Goal: Information Seeking & Learning: Learn about a topic

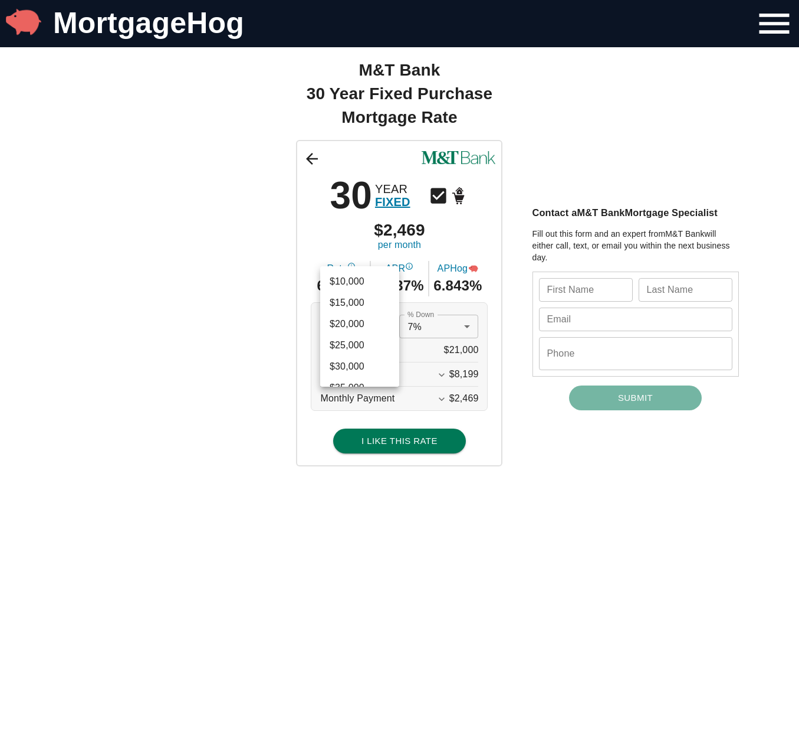
click at [362, 359] on li "$205,000" at bounding box center [359, 359] width 79 height 21
type input "205000"
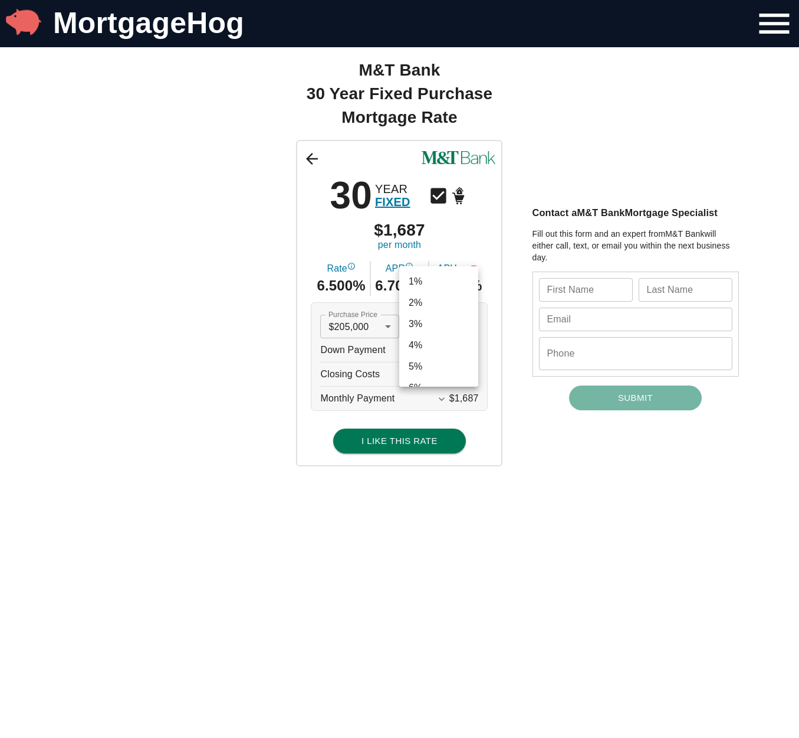
click at [431, 330] on li "3%" at bounding box center [438, 323] width 79 height 21
type input "0.03"
click at [443, 376] on icon "Expand More" at bounding box center [442, 375] width 12 height 12
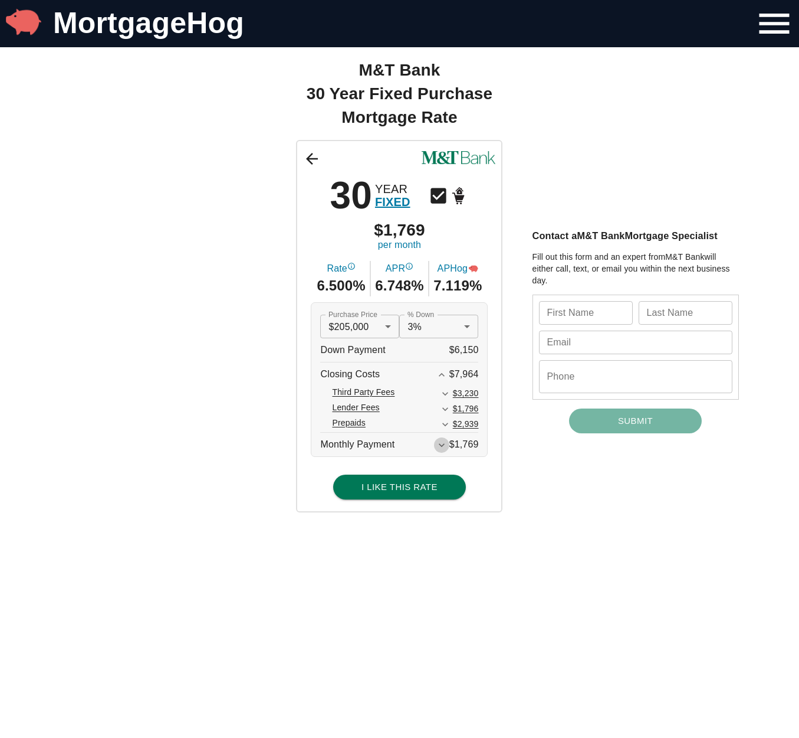
click at [443, 448] on icon "Expand More" at bounding box center [442, 445] width 12 height 12
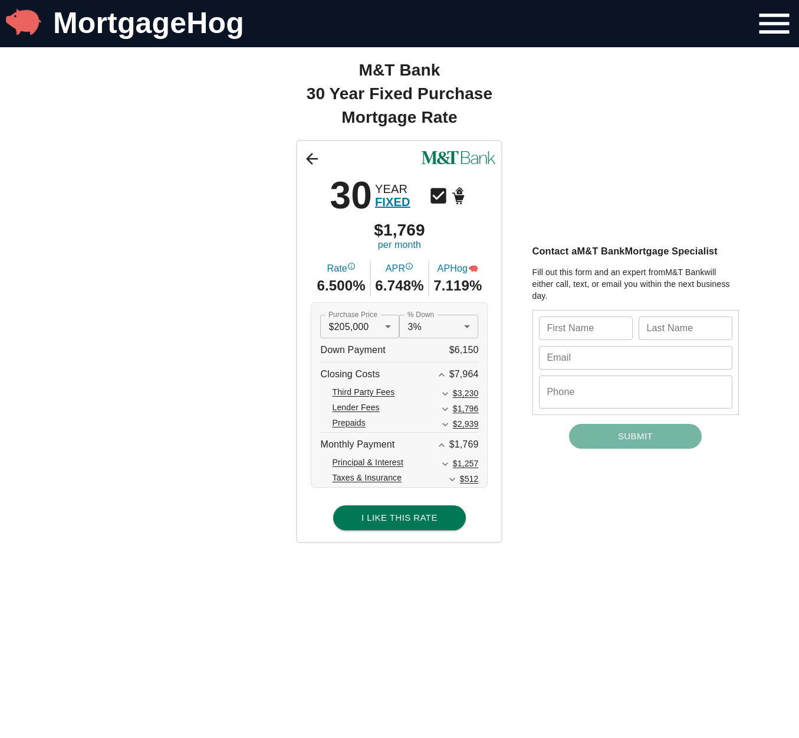
click at [453, 479] on icon "Expand More" at bounding box center [453, 479] width 12 height 12
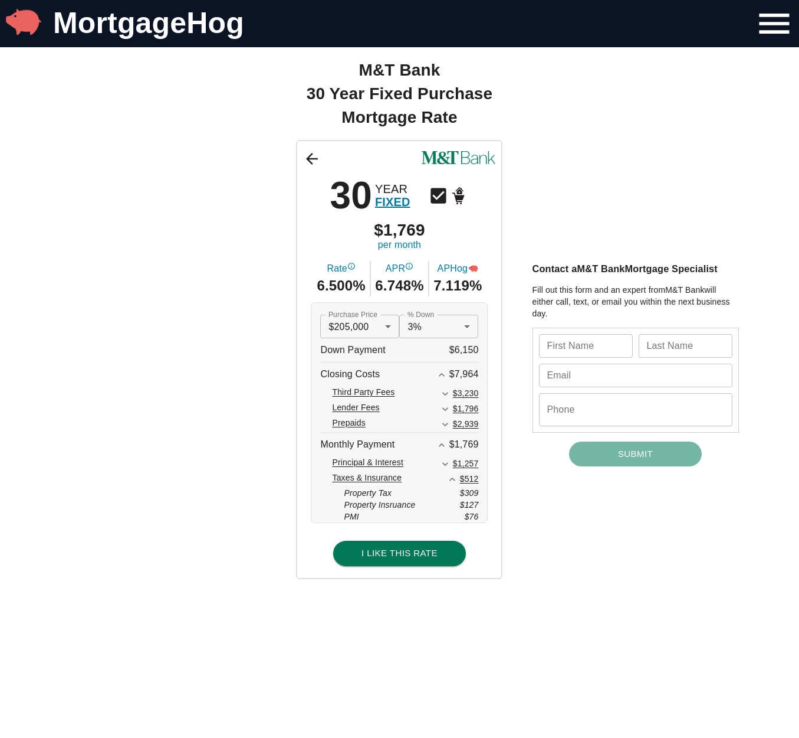
click at [443, 395] on icon "Expand More" at bounding box center [446, 394] width 12 height 12
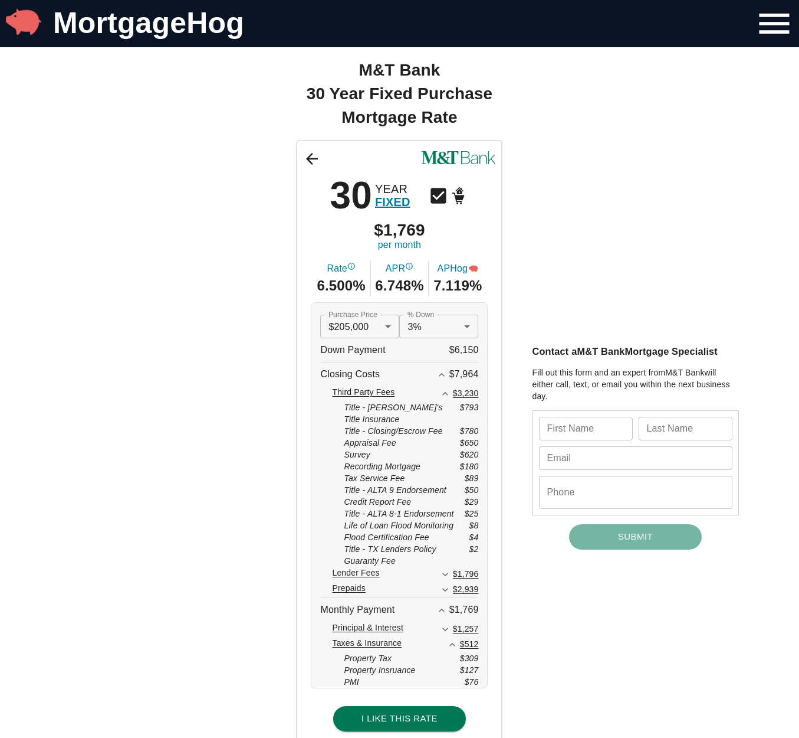
click at [446, 568] on icon "Expand More" at bounding box center [446, 574] width 12 height 12
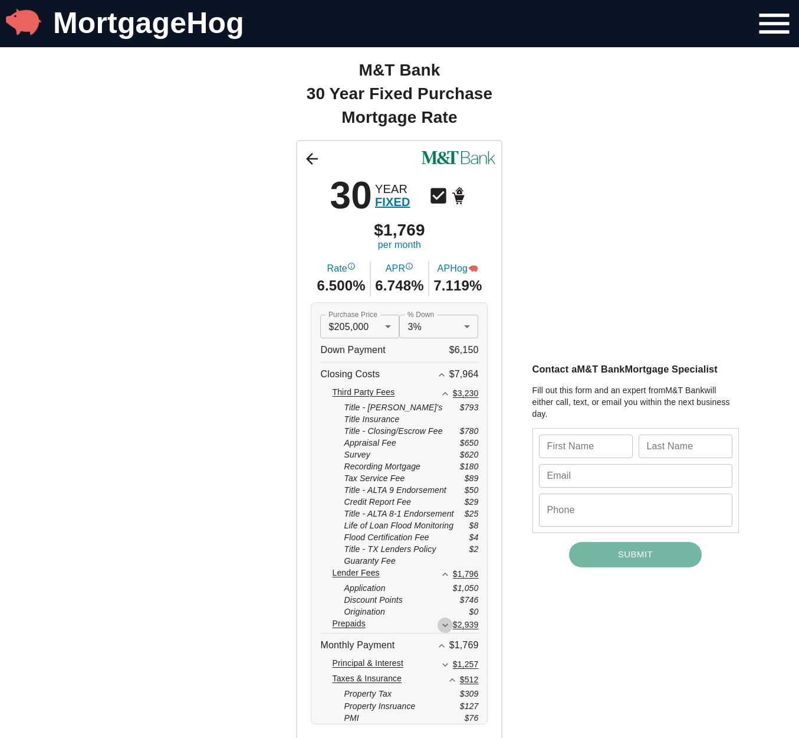
click at [447, 624] on icon "Expand More" at bounding box center [446, 626] width 6 height 4
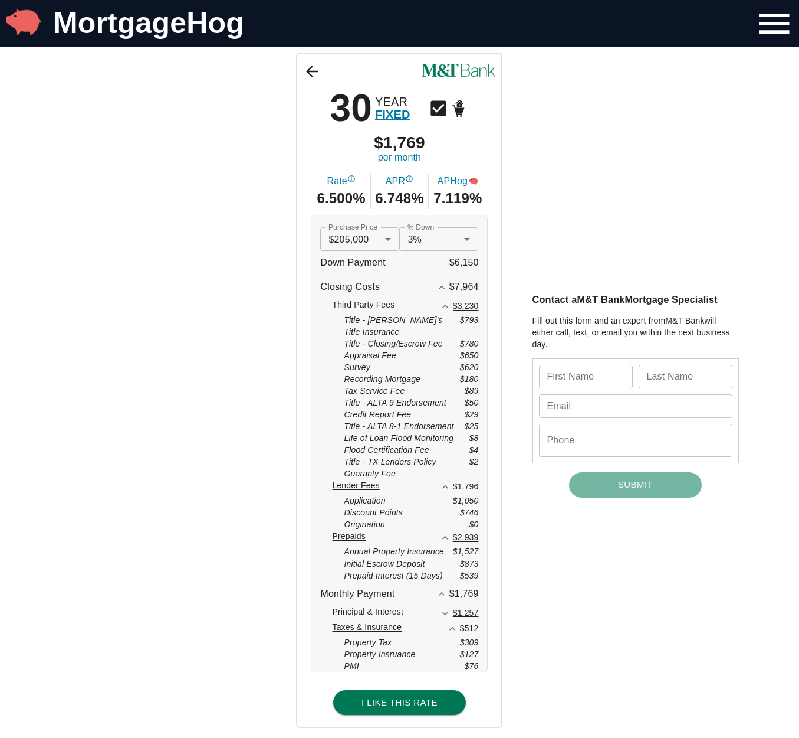
scroll to position [83, 0]
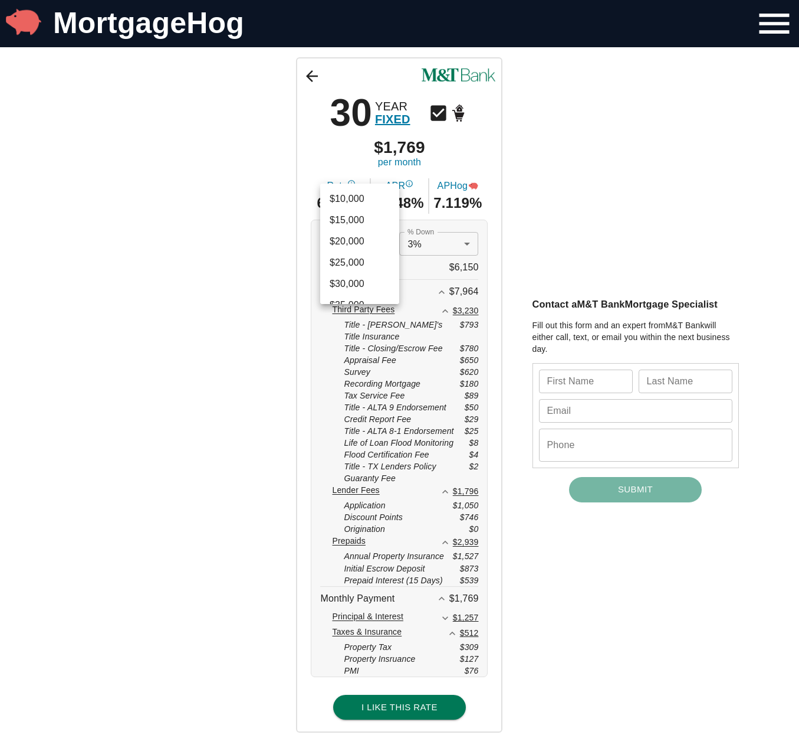
click at [386, 221] on li "$200,000" at bounding box center [359, 222] width 79 height 21
type input "200000"
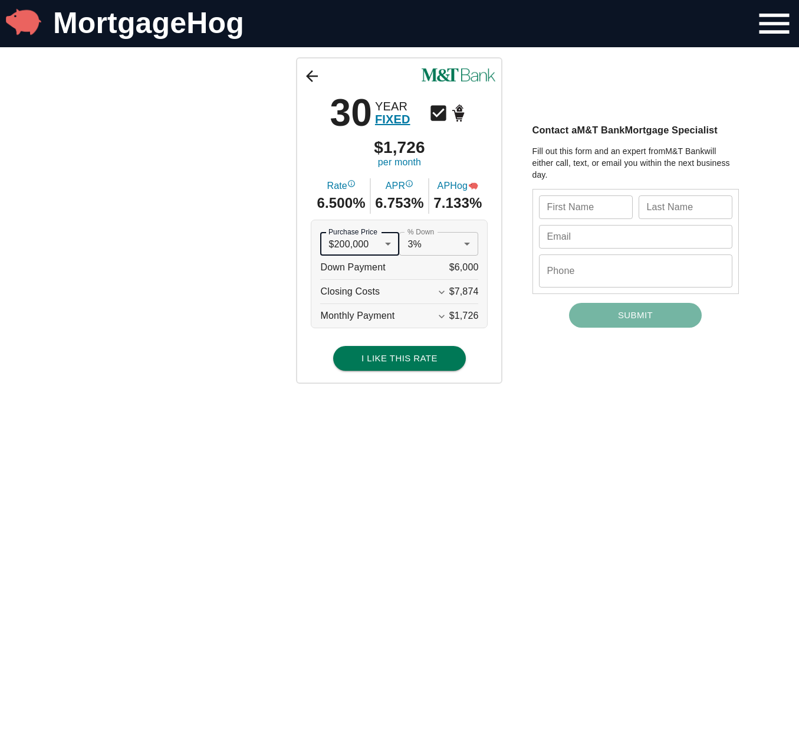
click at [441, 293] on icon "Expand More" at bounding box center [442, 292] width 6 height 4
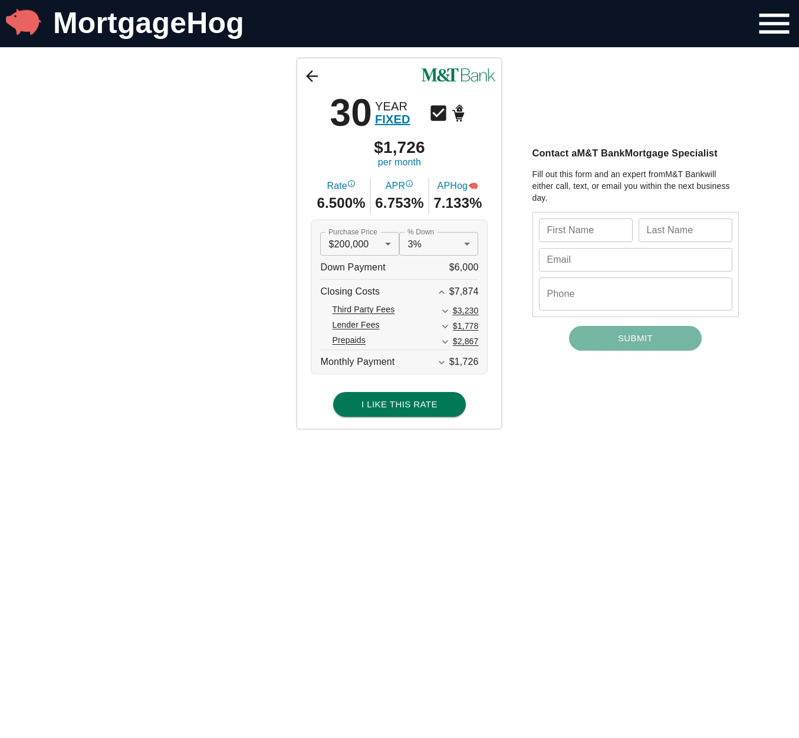
click at [444, 310] on icon "Expand More" at bounding box center [446, 311] width 6 height 4
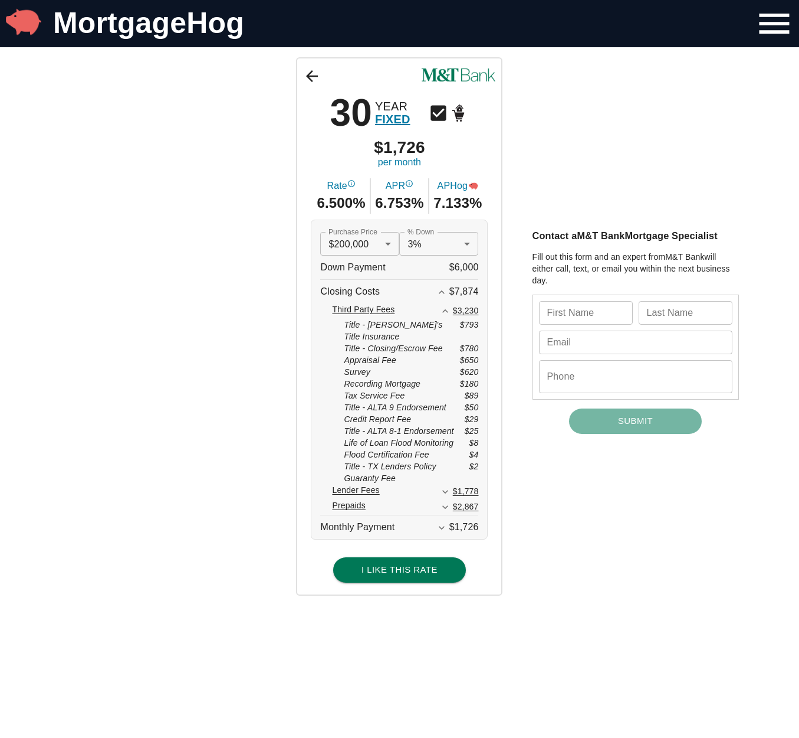
click at [443, 490] on icon "Expand More" at bounding box center [446, 492] width 6 height 4
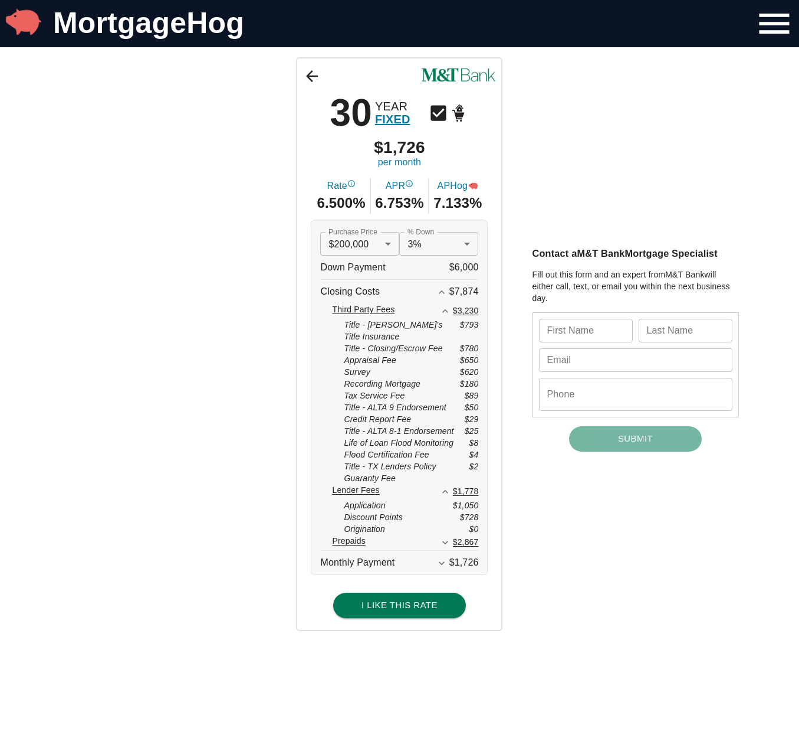
click at [444, 536] on icon "Expand More" at bounding box center [446, 542] width 12 height 12
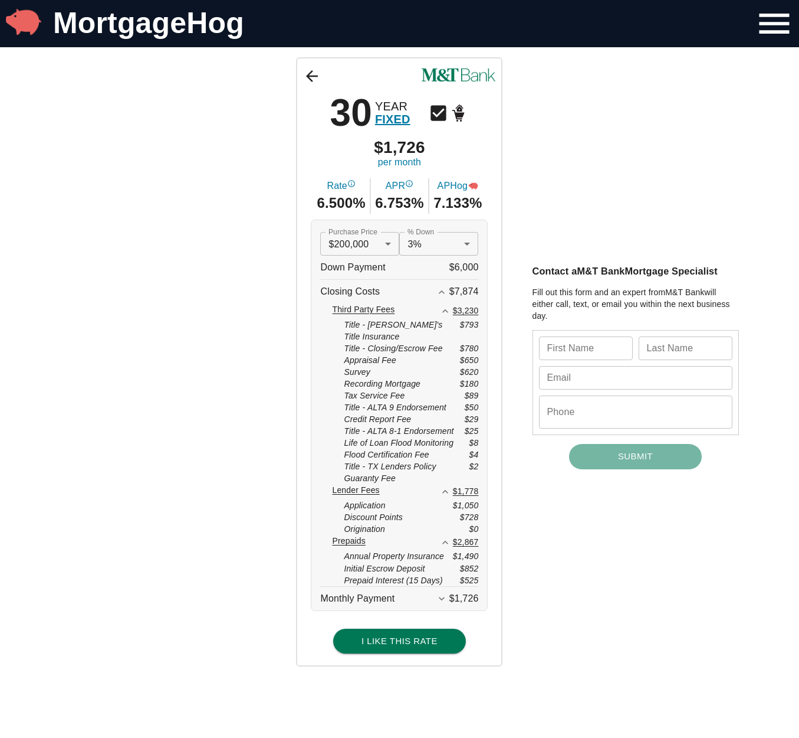
click at [443, 592] on icon "Expand More" at bounding box center [442, 598] width 12 height 12
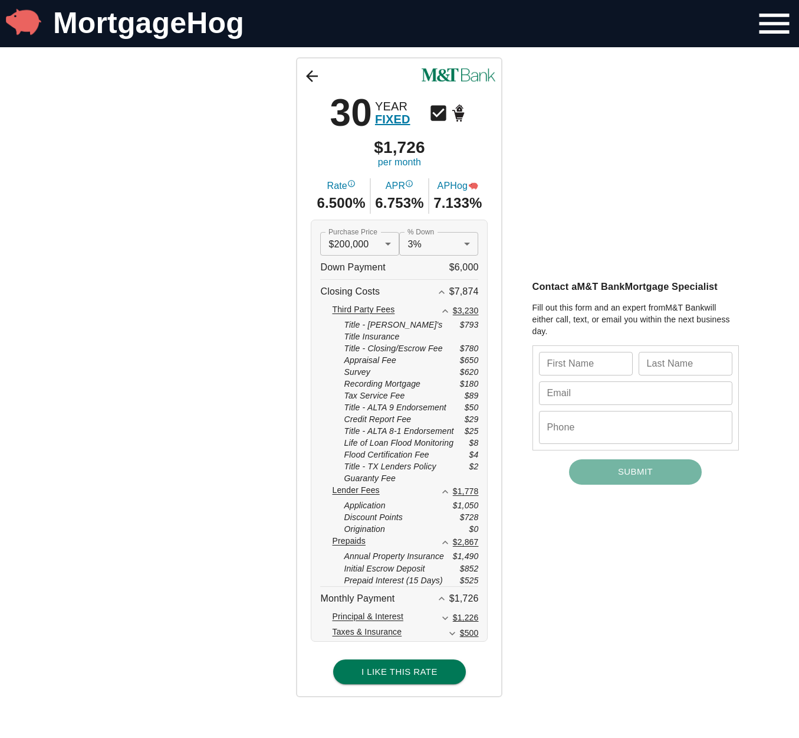
click at [447, 616] on icon "Expand More" at bounding box center [446, 618] width 6 height 4
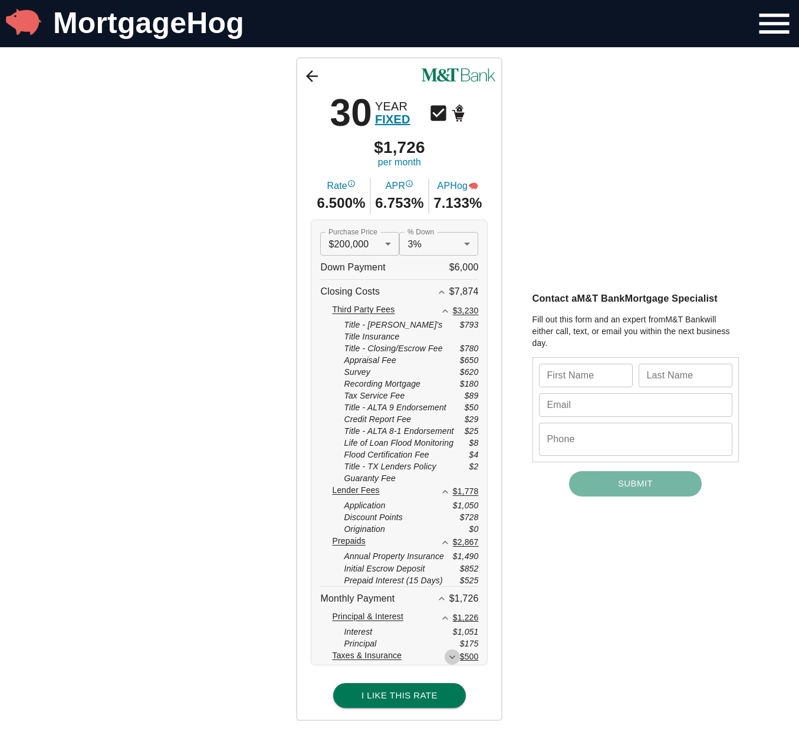
click at [450, 651] on icon "Expand More" at bounding box center [453, 657] width 12 height 12
